Goal: Task Accomplishment & Management: Manage account settings

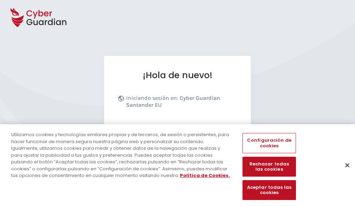
scroll to position [86, 0]
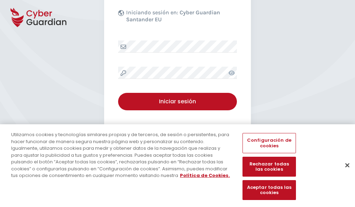
click at [344, 173] on button "Cerrar" at bounding box center [347, 165] width 15 height 15
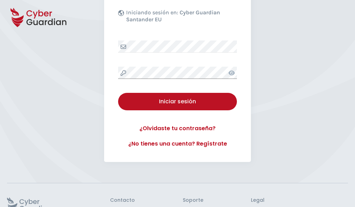
scroll to position [136, 0]
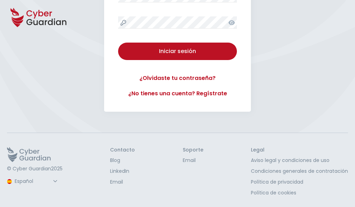
click at [118, 43] on button "Iniciar sesión" at bounding box center [177, 51] width 119 height 17
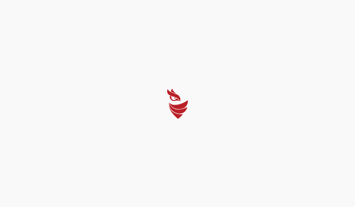
select select "English"
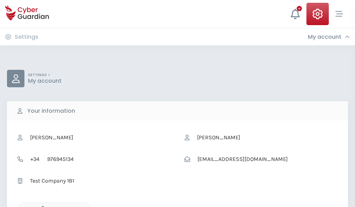
click at [41, 207] on icon "button" at bounding box center [41, 209] width 6 height 6
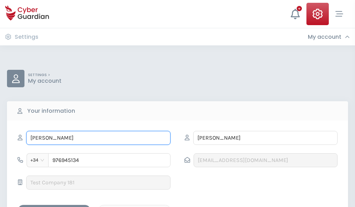
click at [98, 138] on input "SANCHO" at bounding box center [98, 138] width 144 height 14
type input "S"
type input "Ricarda"
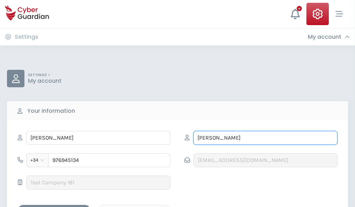
click at [266, 138] on input "CARNERO" at bounding box center [265, 138] width 144 height 14
type input "C"
type input "Rocha"
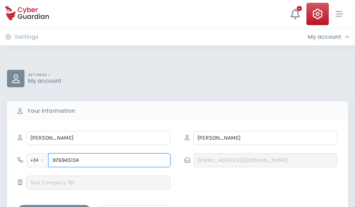
click at [109, 161] on input "976945134" at bounding box center [109, 161] width 122 height 14
type input "9"
type input "944014708"
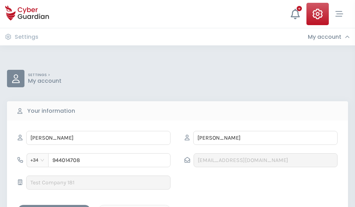
click at [54, 207] on div "Save changes" at bounding box center [54, 211] width 63 height 9
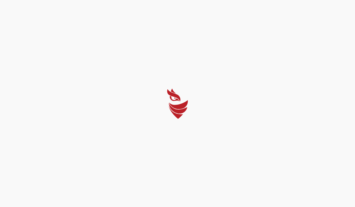
select select "English"
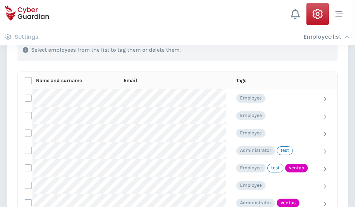
scroll to position [317, 0]
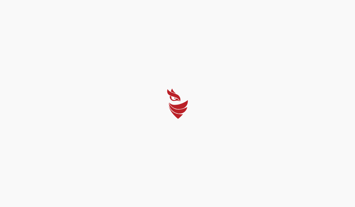
select select "English"
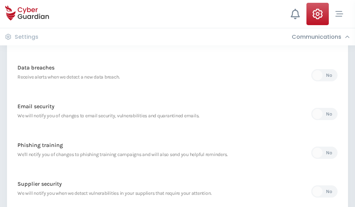
scroll to position [368, 0]
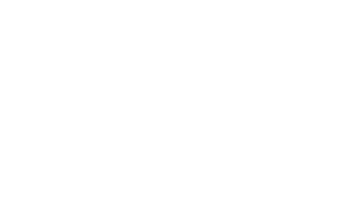
select select "English"
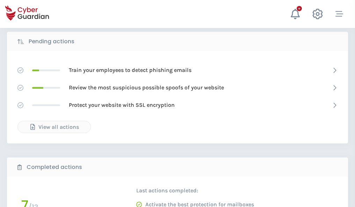
scroll to position [387, 0]
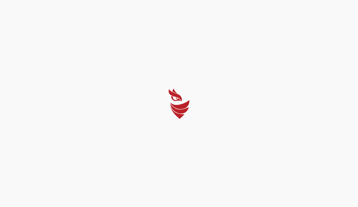
select select "English"
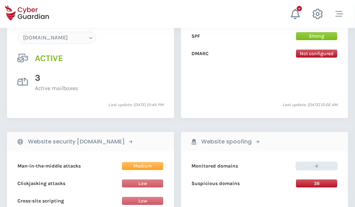
scroll to position [745, 0]
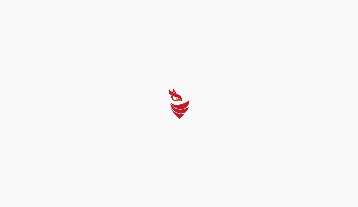
select select "English"
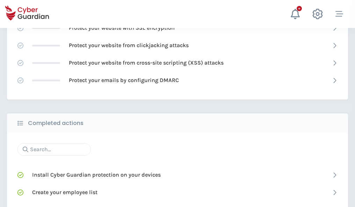
scroll to position [466, 0]
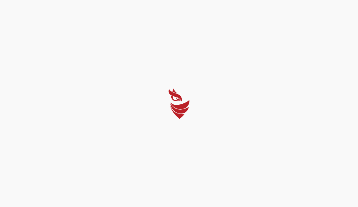
select select "English"
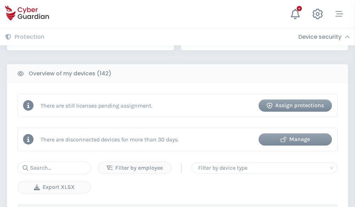
scroll to position [678, 0]
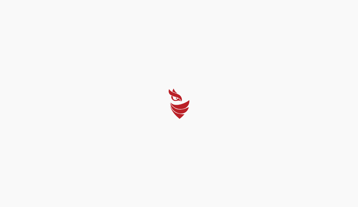
select select "English"
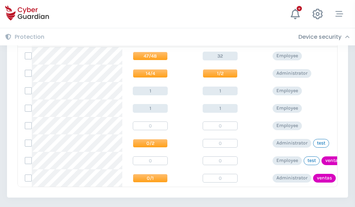
scroll to position [325, 0]
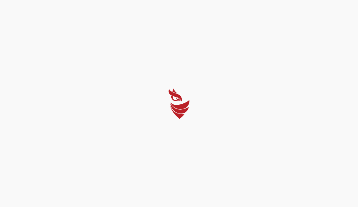
select select "English"
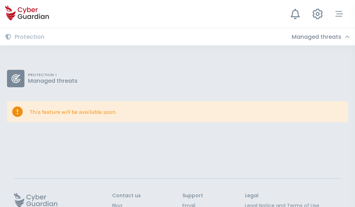
scroll to position [45, 0]
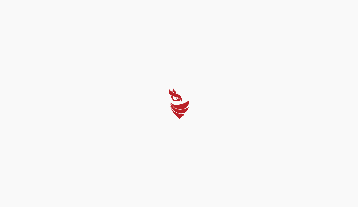
select select "English"
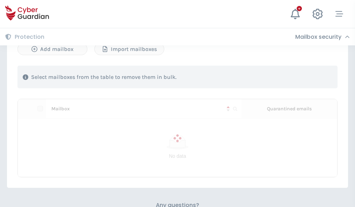
scroll to position [299, 0]
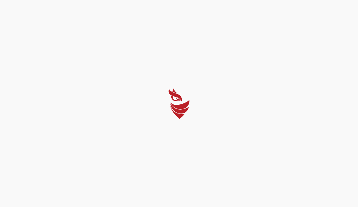
select select "English"
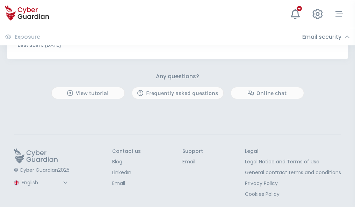
scroll to position [377, 0]
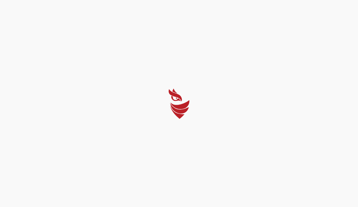
select select "English"
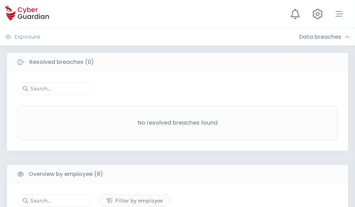
scroll to position [596, 0]
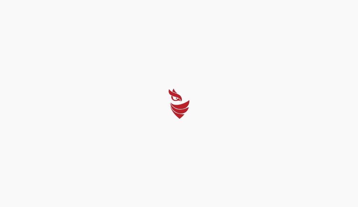
select select "English"
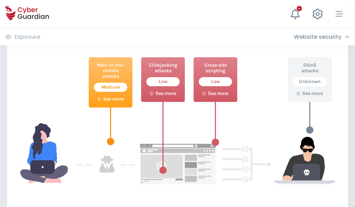
scroll to position [381, 0]
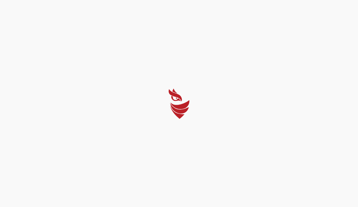
select select "English"
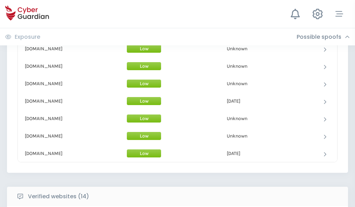
scroll to position [682, 0]
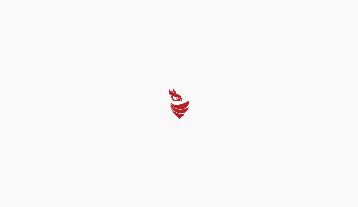
select select "English"
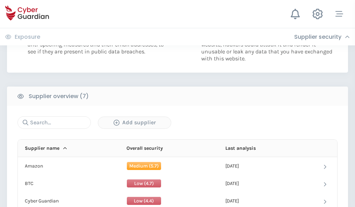
scroll to position [453, 0]
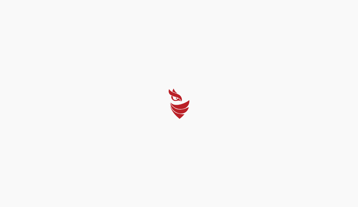
select select "English"
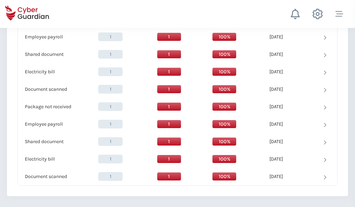
scroll to position [717, 0]
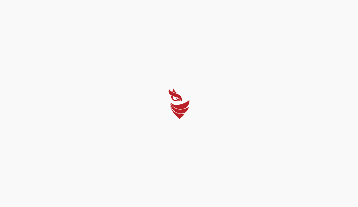
select select "English"
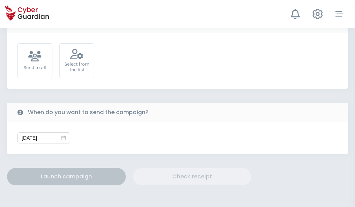
scroll to position [256, 0]
